Goal: Information Seeking & Learning: Learn about a topic

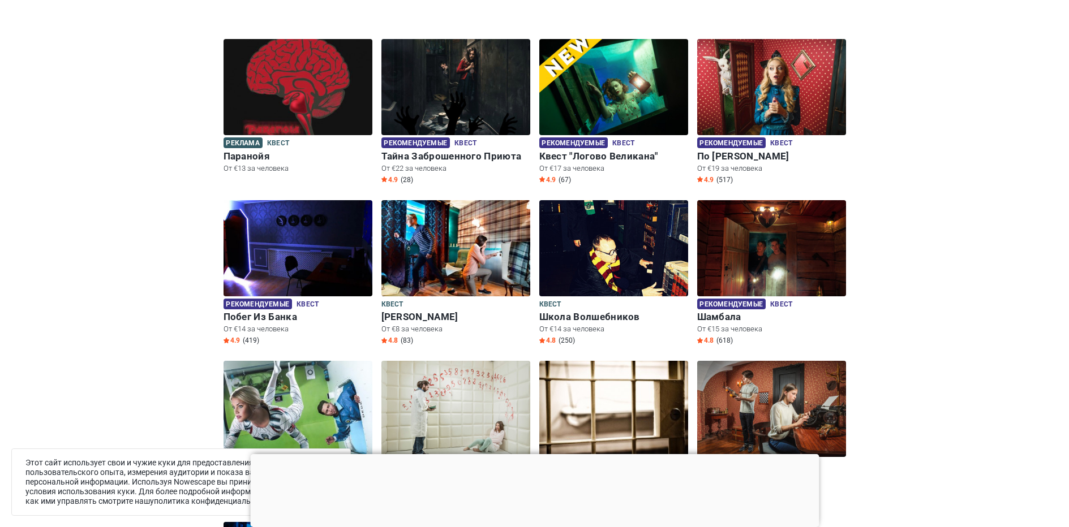
scroll to position [283, 0]
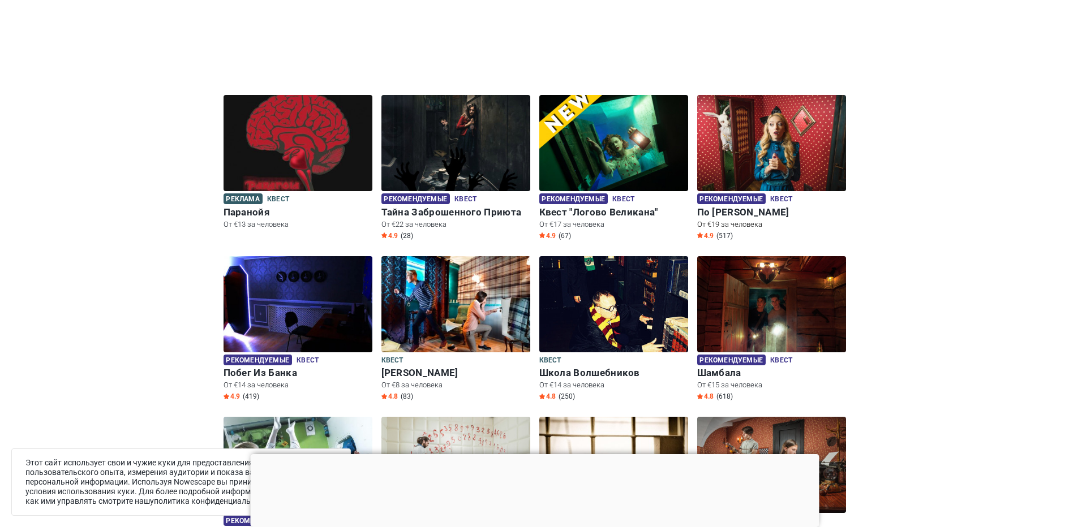
click at [743, 138] on img at bounding box center [771, 143] width 149 height 96
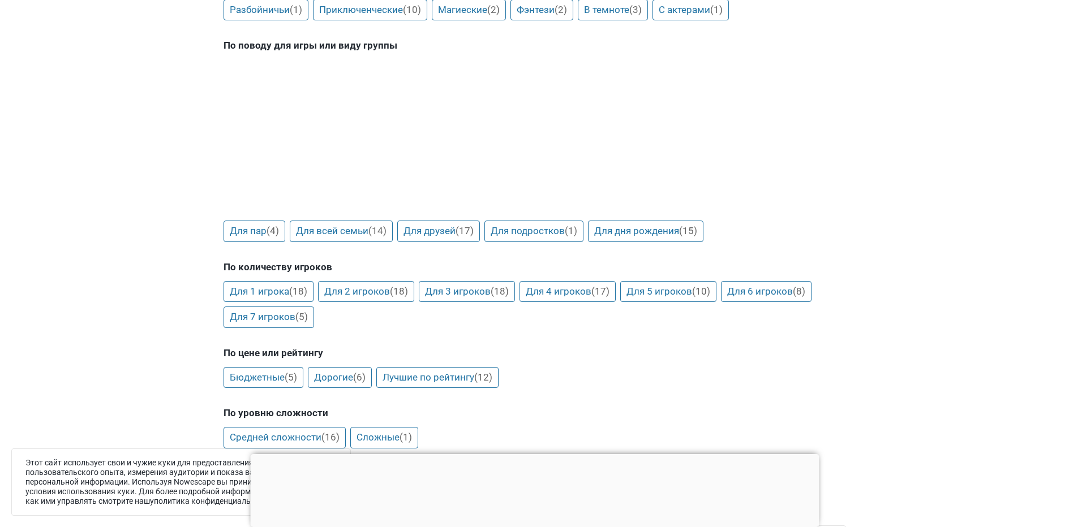
scroll to position [1132, 0]
click at [681, 292] on link "Для 5 игроков (10)" at bounding box center [668, 292] width 96 height 22
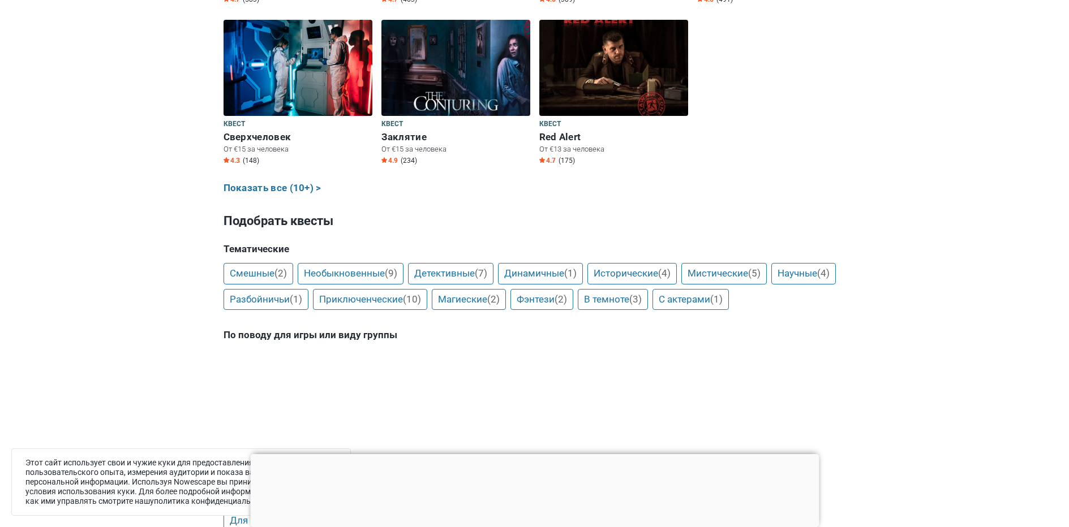
scroll to position [792, 0]
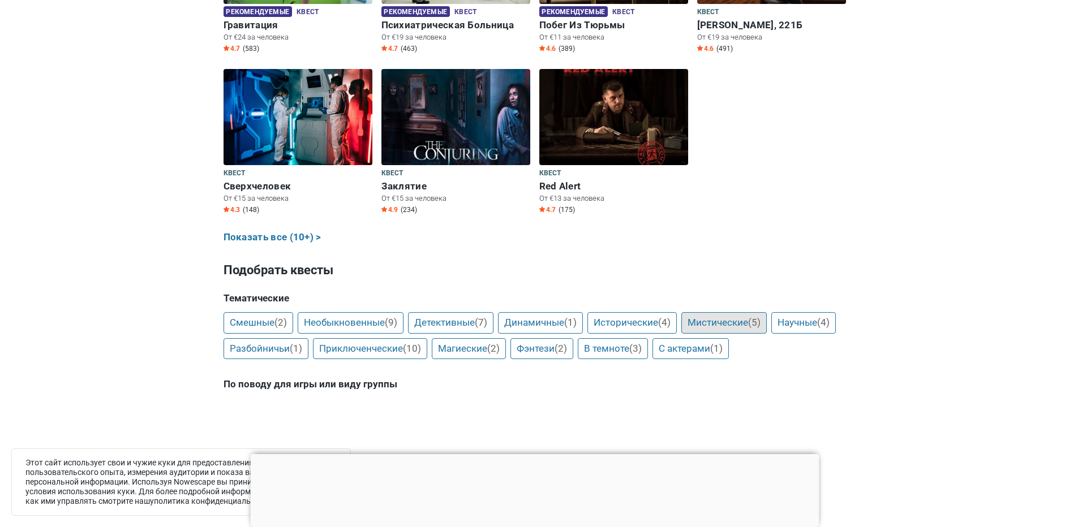
click at [725, 325] on link "Мистические (5)" at bounding box center [723, 323] width 85 height 22
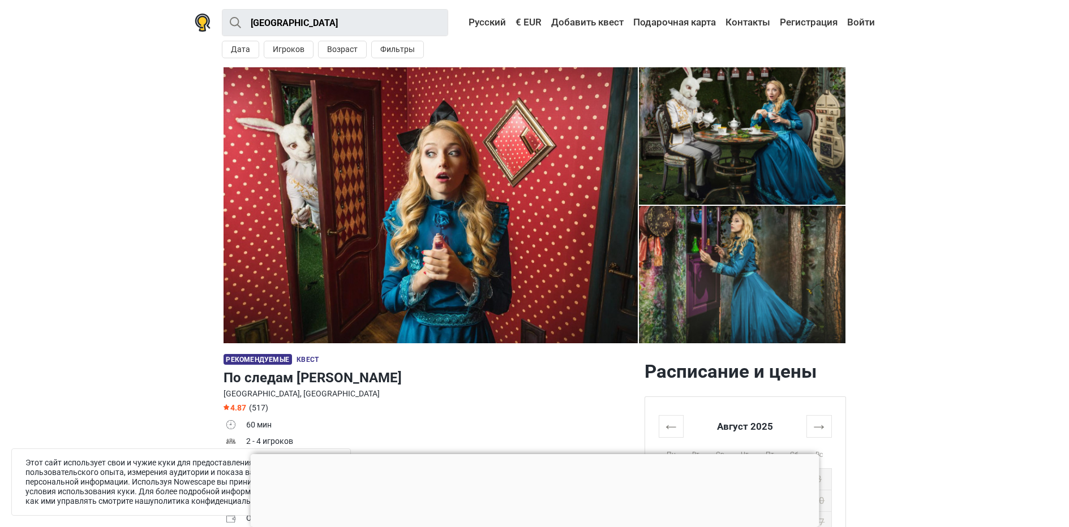
click at [504, 196] on img at bounding box center [430, 205] width 414 height 276
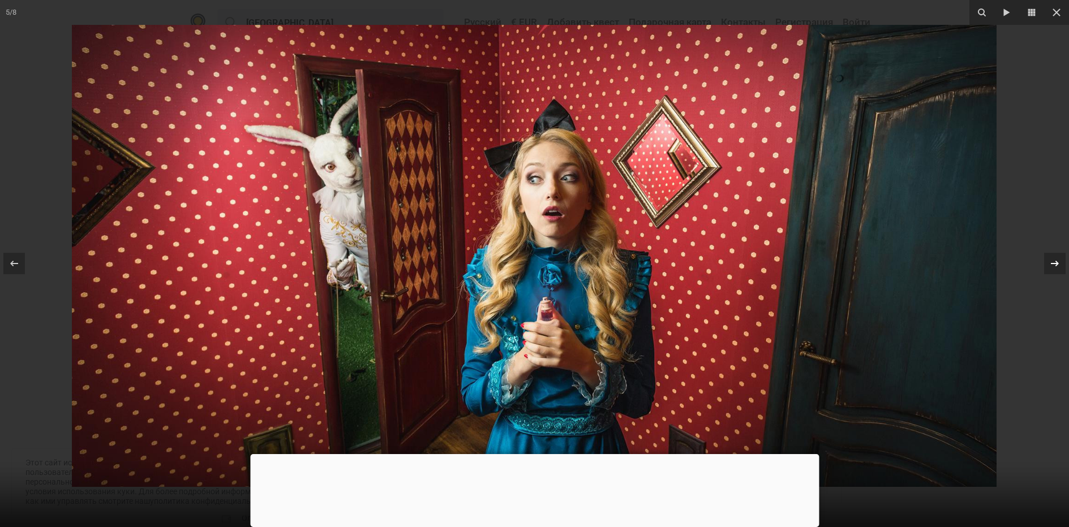
click at [1054, 267] on icon at bounding box center [1055, 264] width 14 height 14
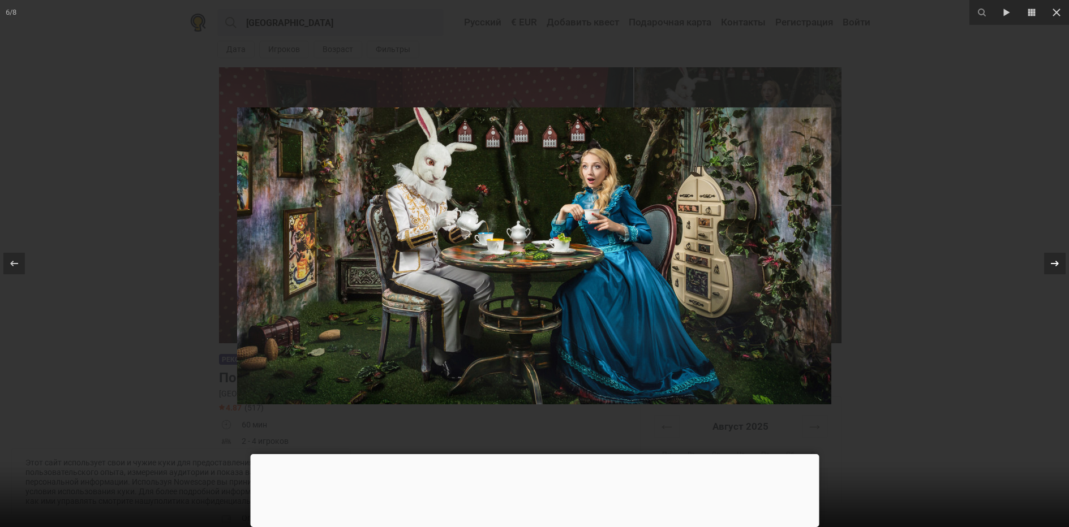
click at [1054, 267] on icon at bounding box center [1055, 264] width 14 height 14
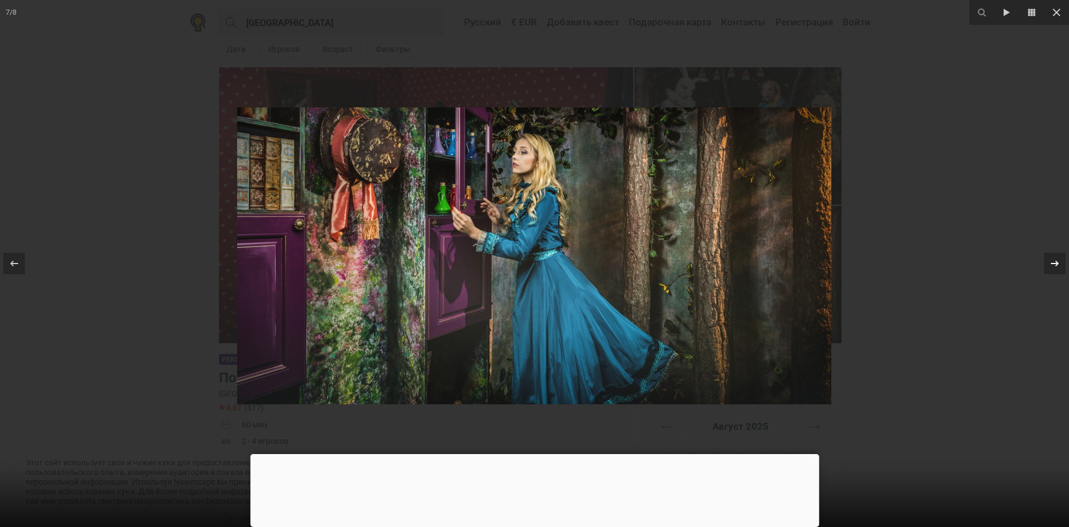
click at [1054, 267] on icon at bounding box center [1055, 264] width 14 height 14
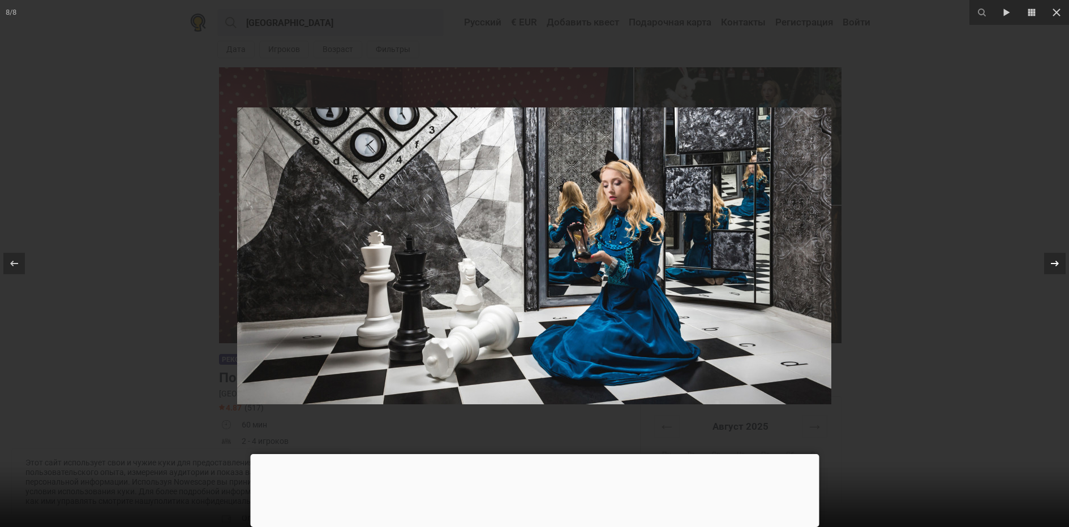
click at [1054, 267] on icon at bounding box center [1055, 264] width 14 height 14
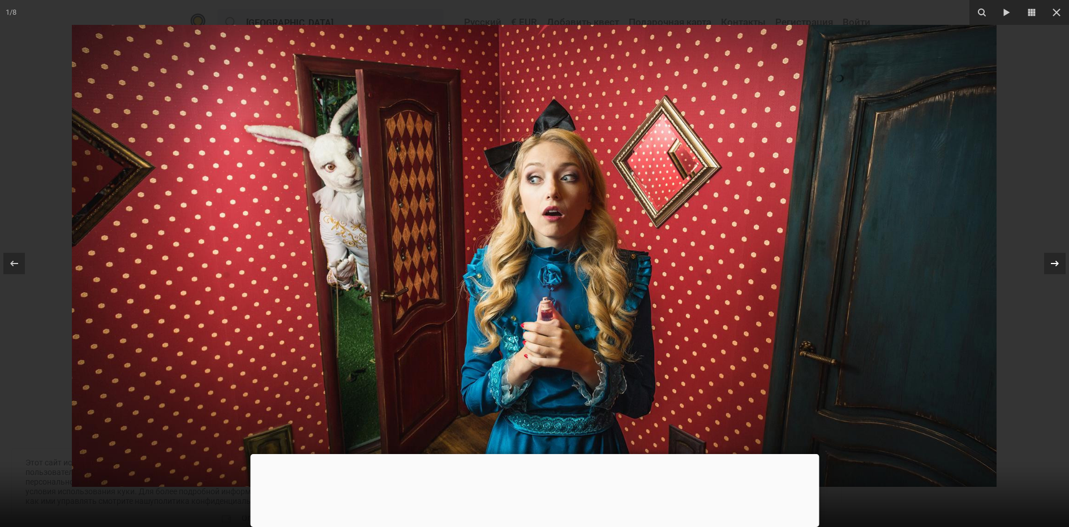
click at [1054, 267] on icon at bounding box center [1055, 264] width 14 height 14
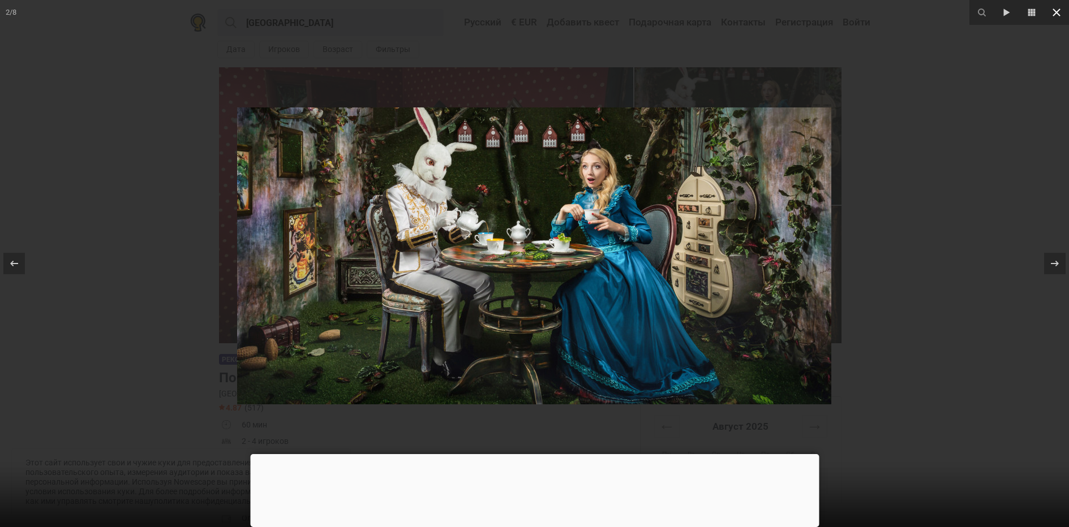
click at [1059, 13] on icon at bounding box center [1057, 13] width 14 height 14
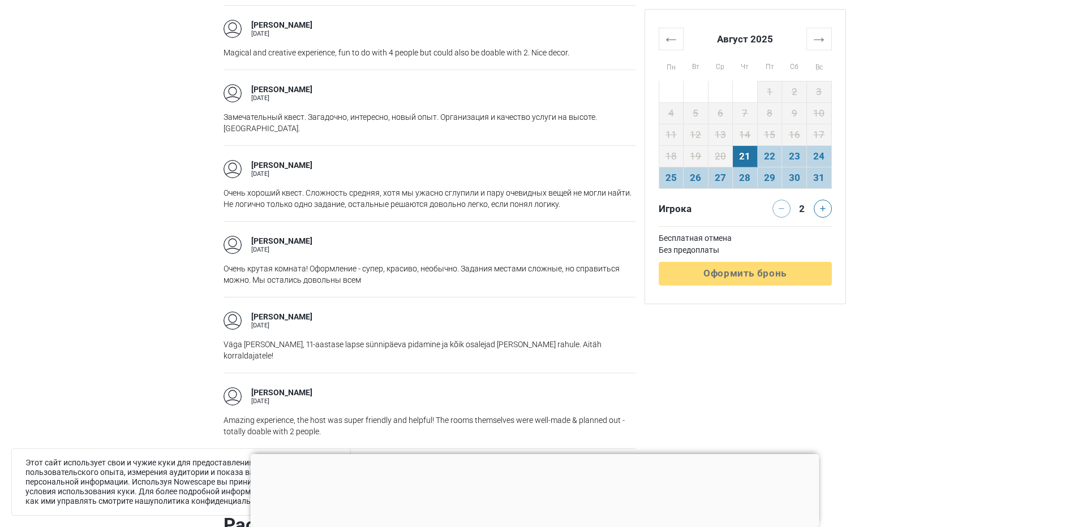
scroll to position [1641, 0]
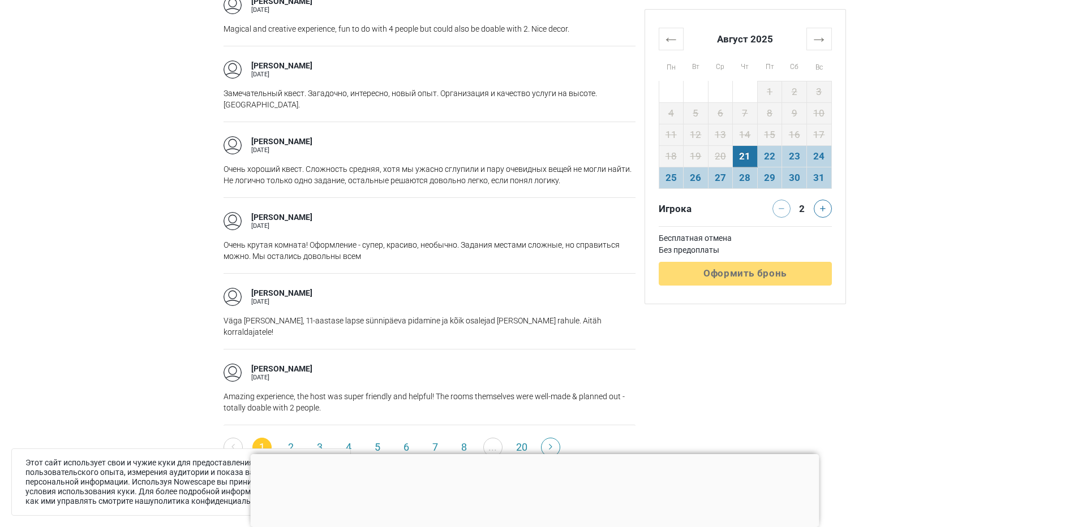
click at [287, 438] on link "2" at bounding box center [290, 447] width 19 height 19
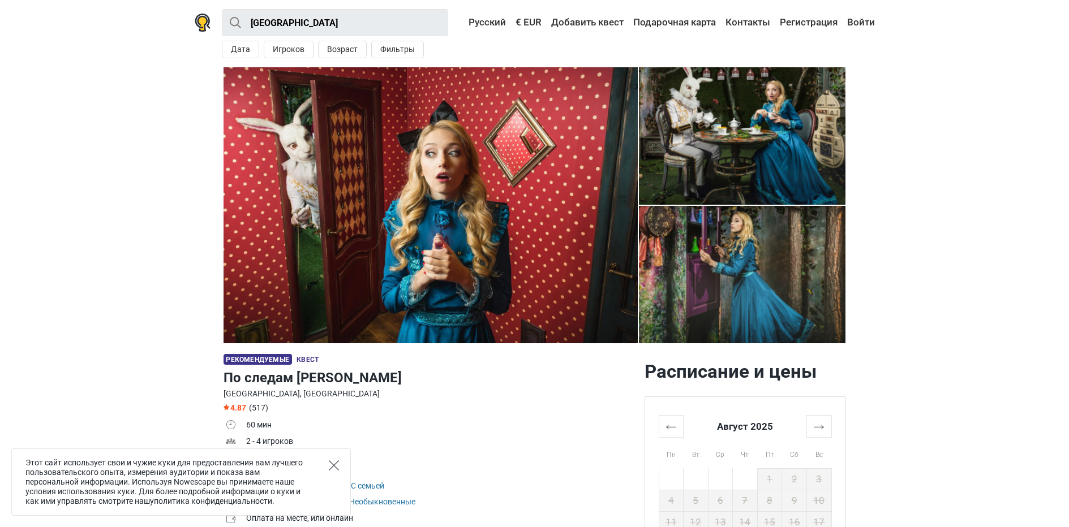
click at [333, 465] on icon "Close" at bounding box center [334, 466] width 10 height 10
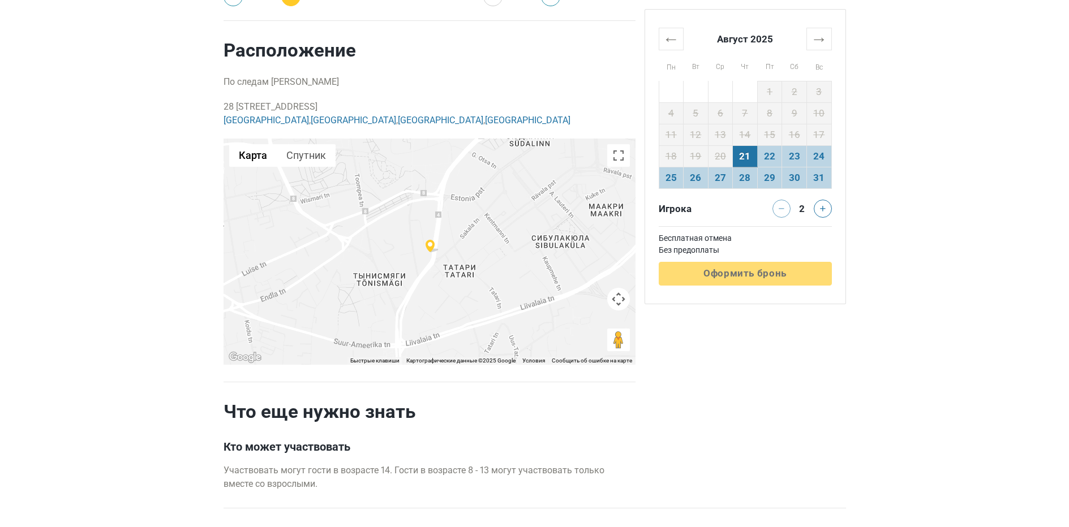
scroll to position [2096, 0]
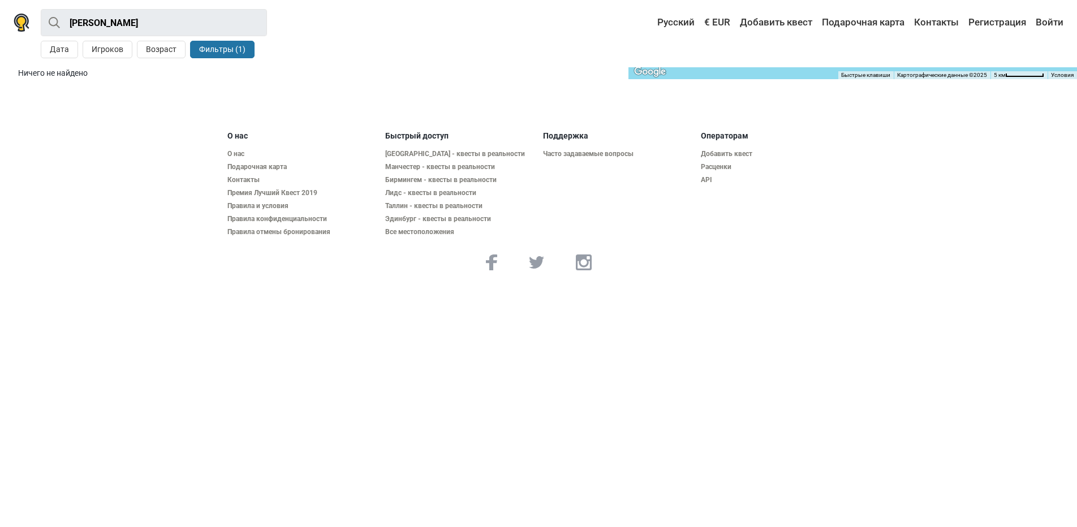
drag, startPoint x: 837, startPoint y: 429, endPoint x: 840, endPoint y: 423, distance: 7.1
click at [840, 289] on html "Таллин · Квест Все Квест На открытом воздухе Экшн игра Детская игровая комната …" at bounding box center [538, 144] width 1077 height 289
